Goal: Information Seeking & Learning: Check status

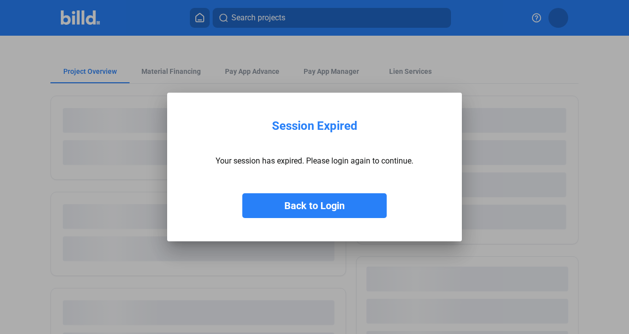
click at [332, 208] on button "Back to Login" at bounding box center [314, 205] width 145 height 25
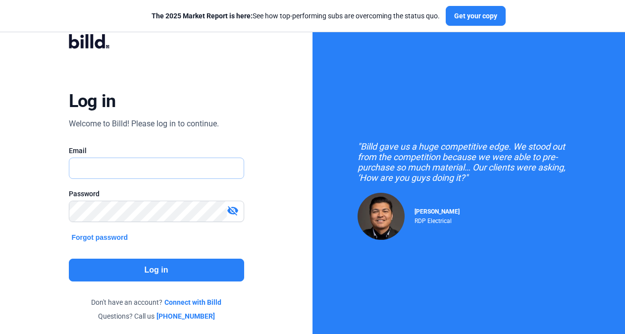
type input "[EMAIL_ADDRESS][DOMAIN_NAME]"
click at [229, 270] on button "Log in" at bounding box center [156, 269] width 175 height 23
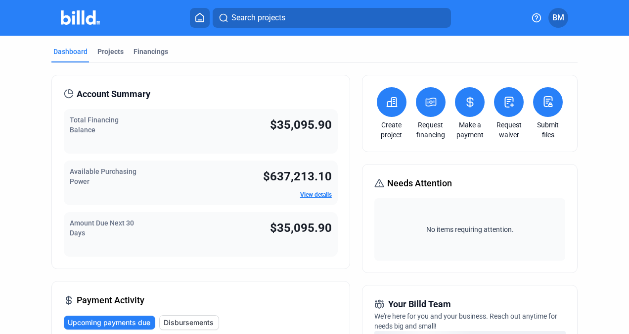
click at [90, 229] on div "Amount Due Next 30 Days" at bounding box center [114, 234] width 89 height 33
click at [301, 226] on span "$35,095.90" at bounding box center [301, 228] width 62 height 14
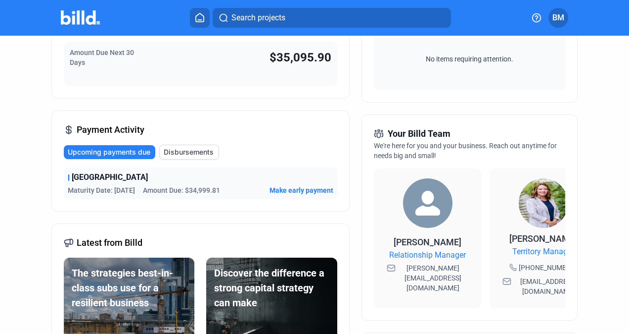
scroll to position [171, 0]
